Goal: Information Seeking & Learning: Learn about a topic

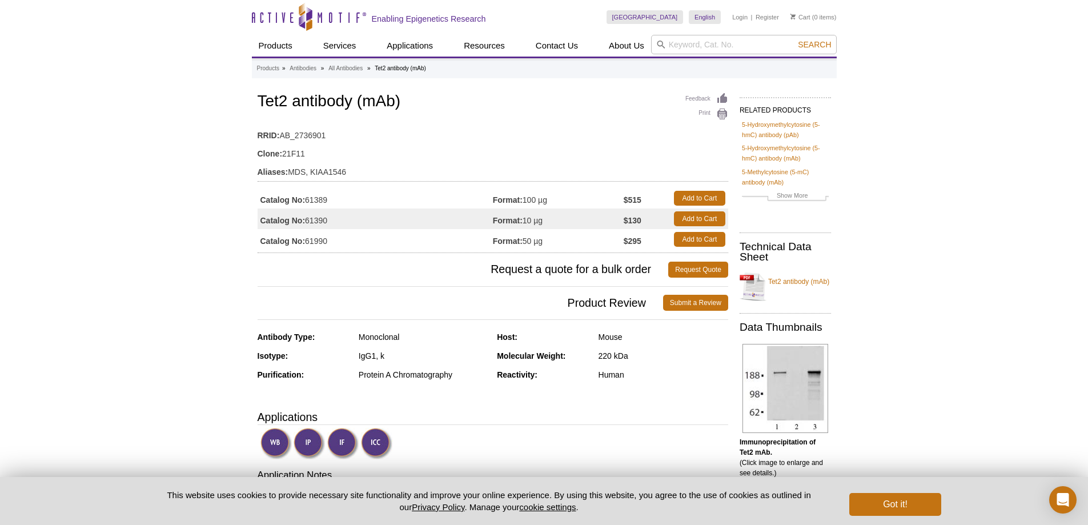
drag, startPoint x: 306, startPoint y: 201, endPoint x: 330, endPoint y: 198, distance: 23.7
click at [330, 198] on td "Catalog No: 61389" at bounding box center [375, 198] width 235 height 21
click at [373, 338] on div "Monoclonal" at bounding box center [424, 337] width 130 height 10
copy div "Monoclonal"
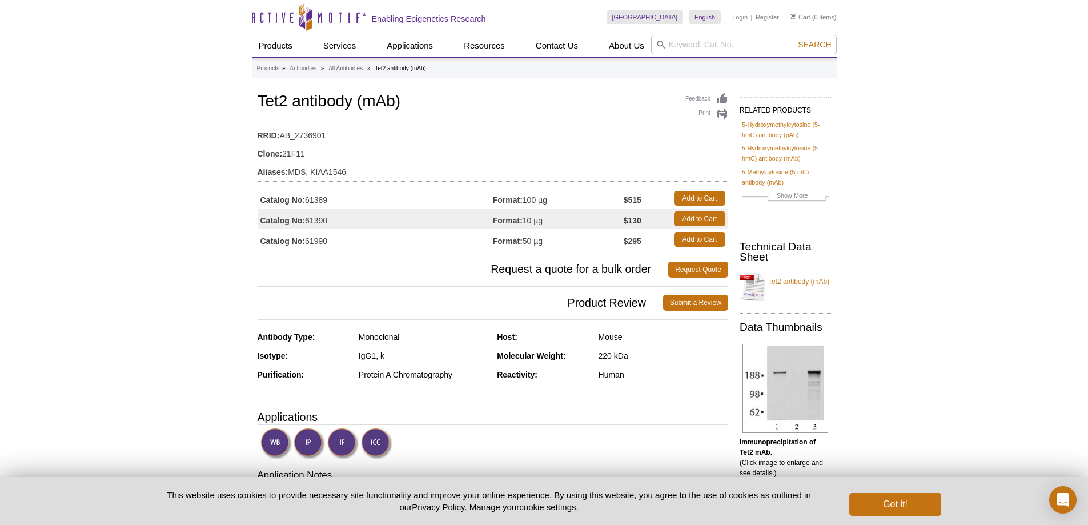
click at [608, 339] on div "Mouse" at bounding box center [664, 337] width 130 height 10
copy div "Mouse"
click at [615, 375] on div "Human" at bounding box center [664, 375] width 130 height 10
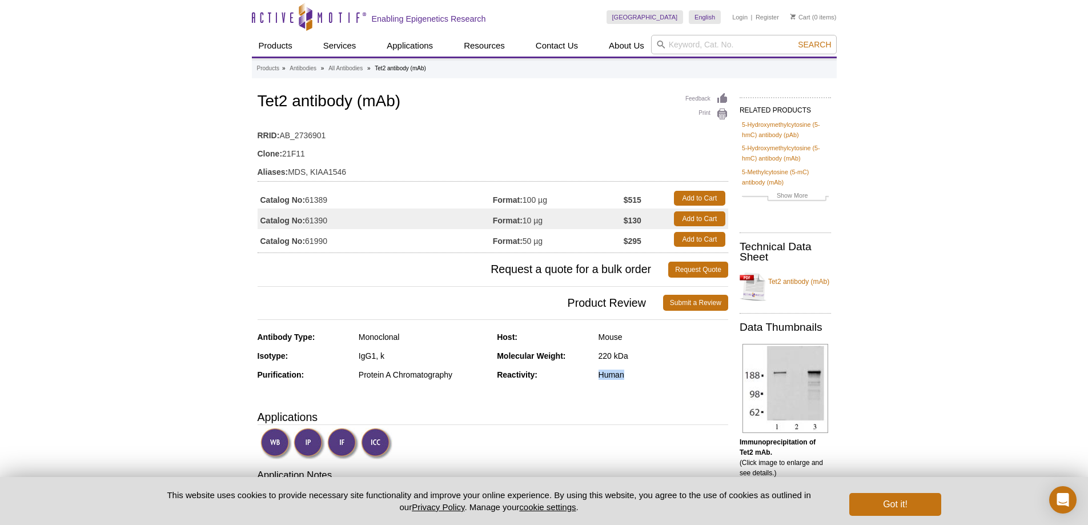
copy div "Human"
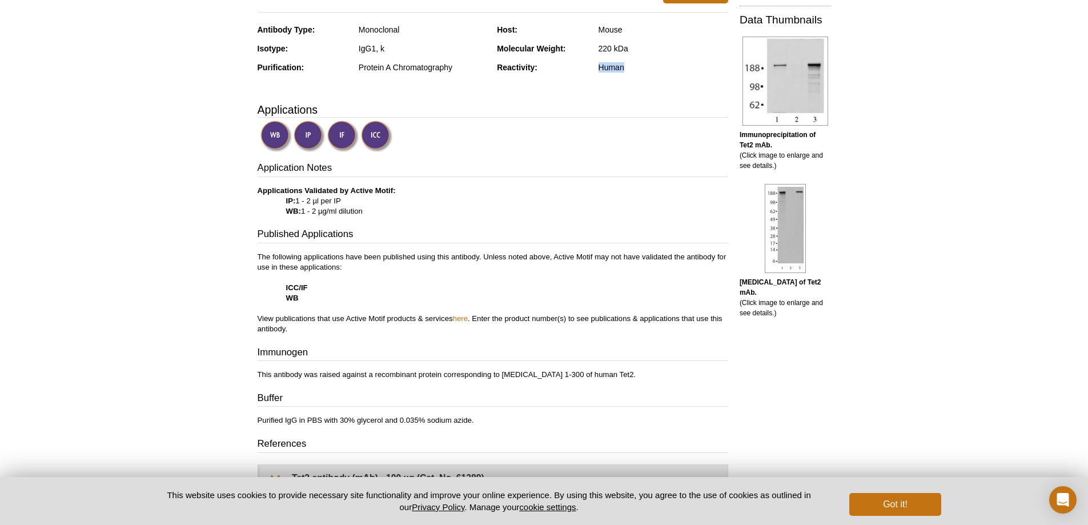
scroll to position [343, 0]
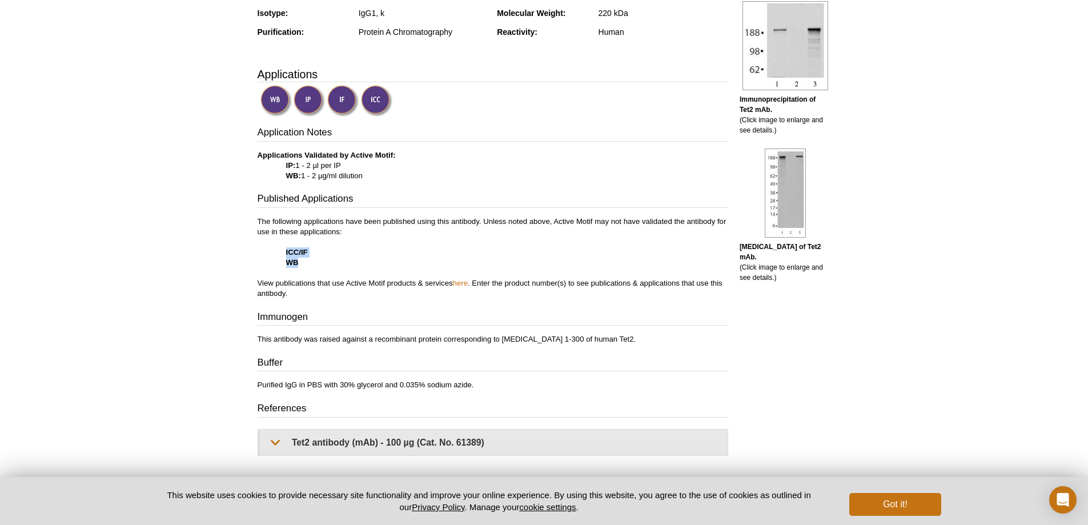
drag, startPoint x: 290, startPoint y: 254, endPoint x: 299, endPoint y: 259, distance: 10.5
click at [299, 259] on p "The following applications have been published using this antibody. Unless note…" at bounding box center [493, 258] width 471 height 82
copy p "ICC/IF WB"
click at [345, 336] on p "This antibody was raised against a recombinant protein corresponding to [MEDICA…" at bounding box center [493, 339] width 471 height 10
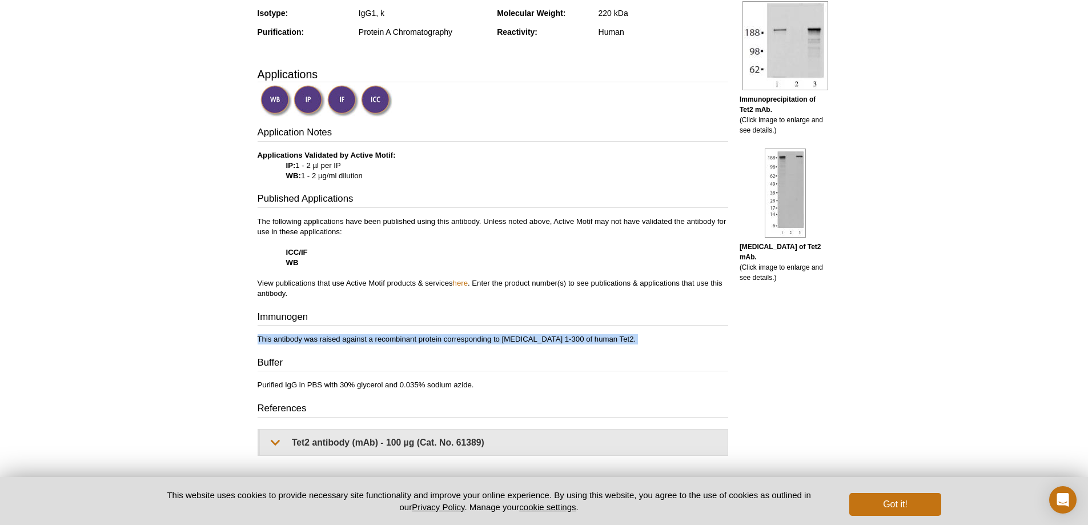
click at [345, 336] on p "This antibody was raised against a recombinant protein corresponding to [MEDICA…" at bounding box center [493, 339] width 471 height 10
copy div "This antibody was raised against a recombinant protein corresponding to [MEDICA…"
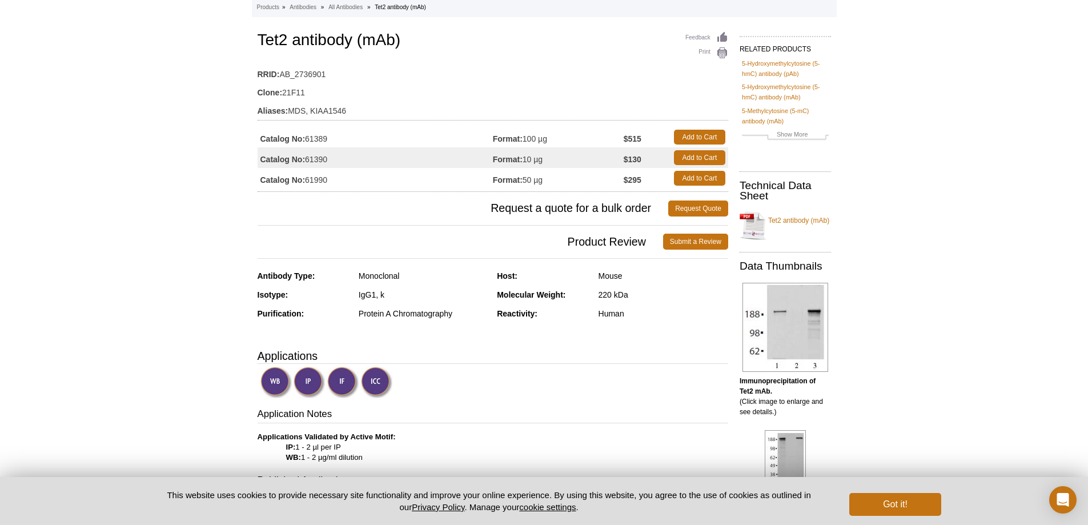
scroll to position [0, 0]
